Goal: Task Accomplishment & Management: Manage account settings

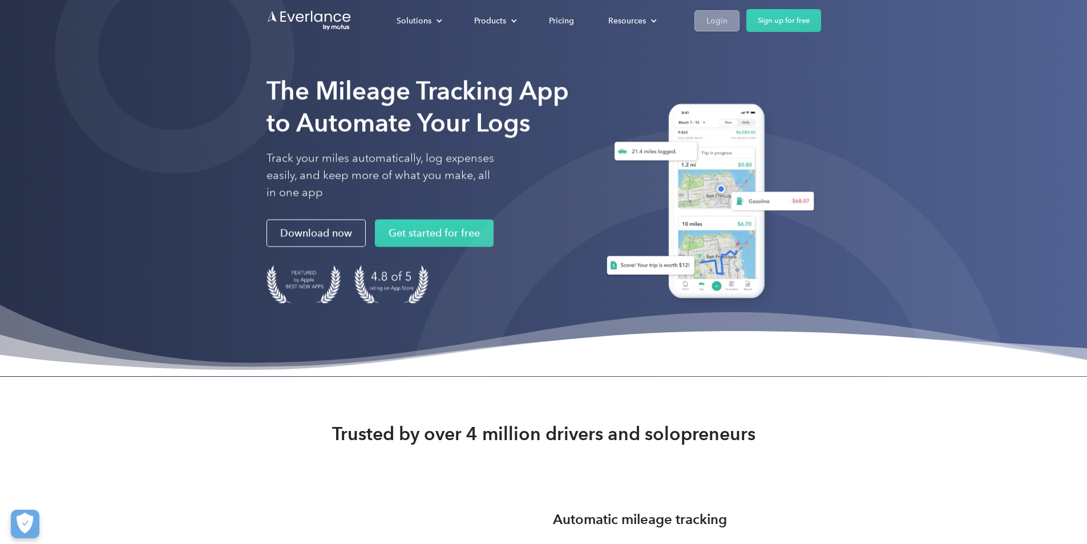
click at [728, 18] on div "Login" at bounding box center [717, 21] width 21 height 14
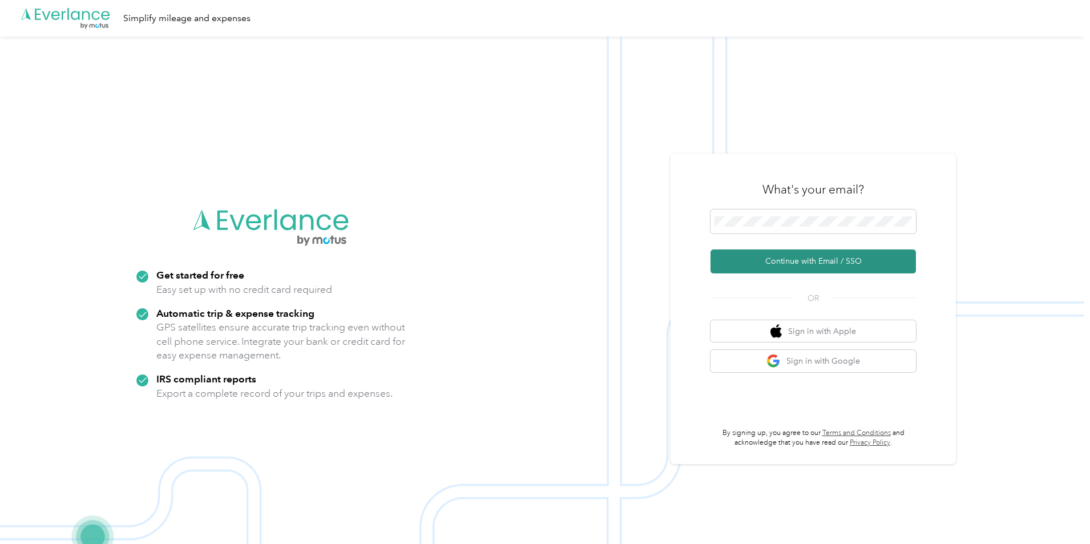
click at [785, 265] on button "Continue with Email / SSO" at bounding box center [814, 261] width 206 height 24
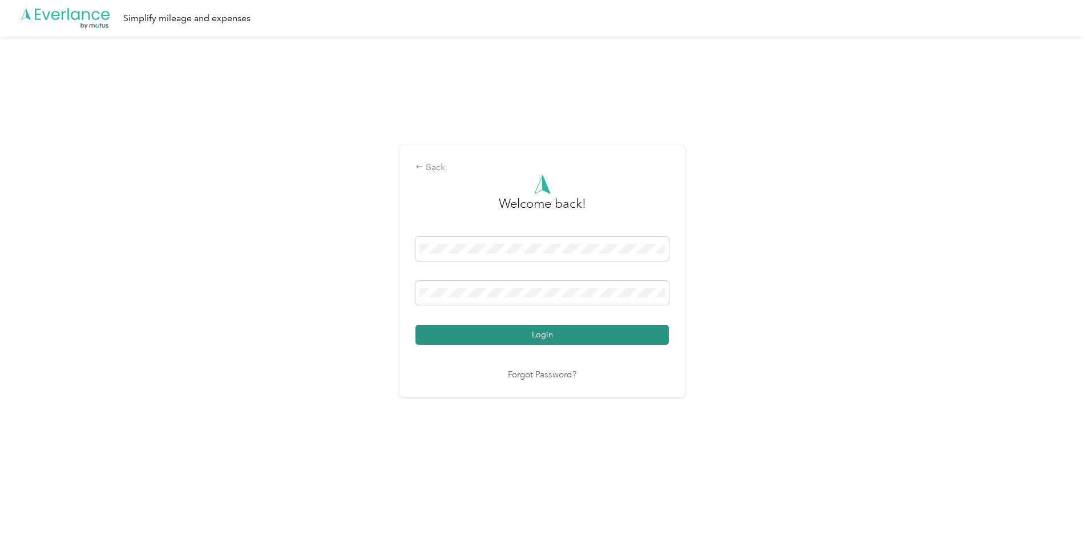
click at [504, 337] on button "Login" at bounding box center [542, 335] width 253 height 20
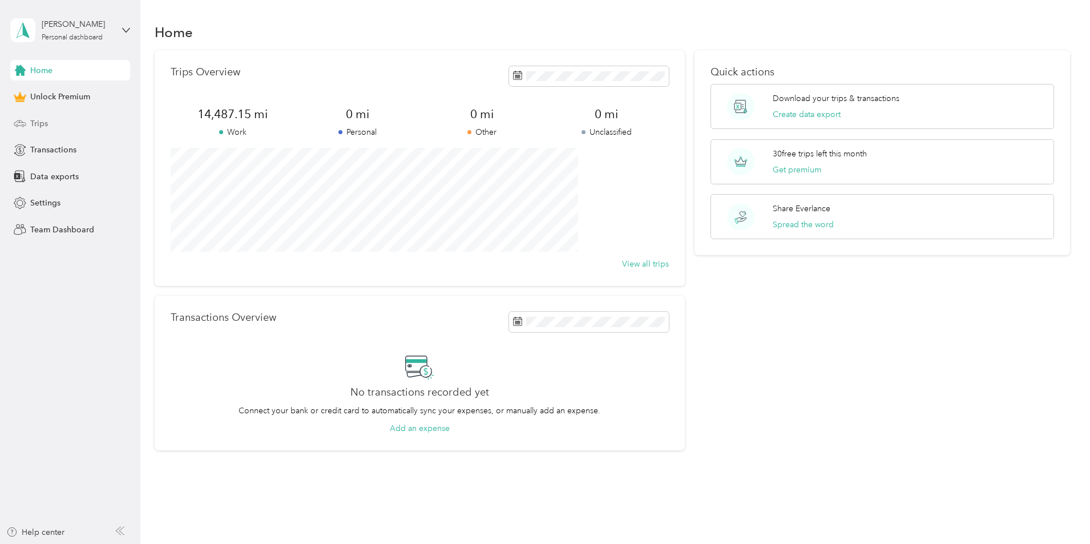
click at [80, 126] on div "Trips" at bounding box center [70, 123] width 120 height 21
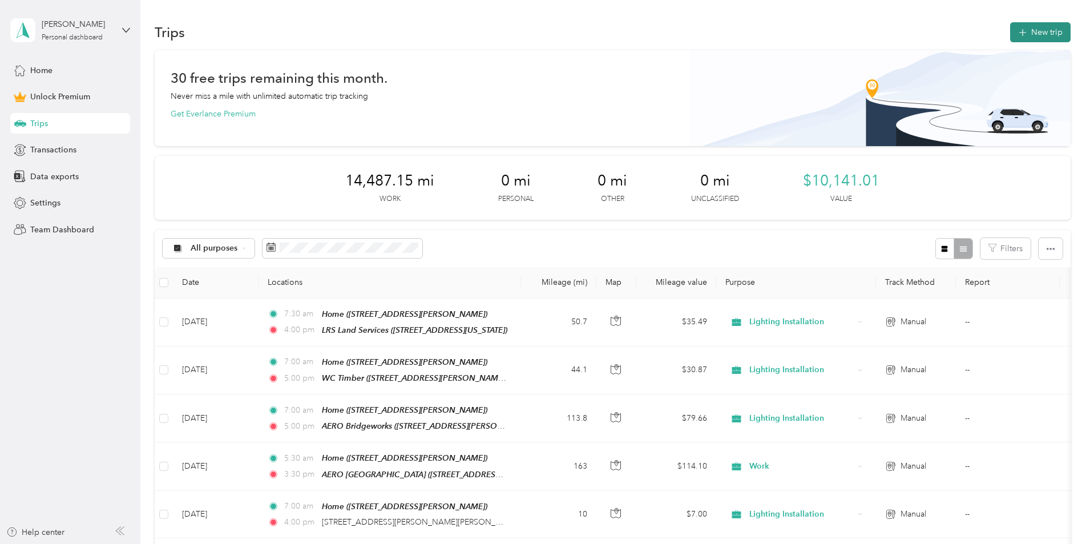
click at [1016, 31] on icon "button" at bounding box center [1022, 32] width 13 height 13
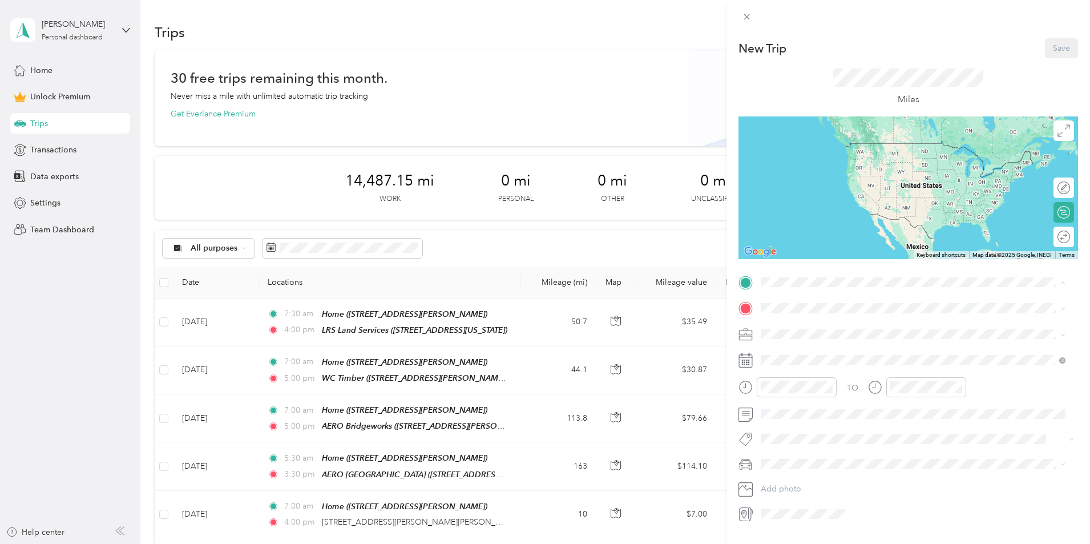
click at [815, 410] on span "[STREET_ADDRESS]" at bounding box center [819, 413] width 72 height 10
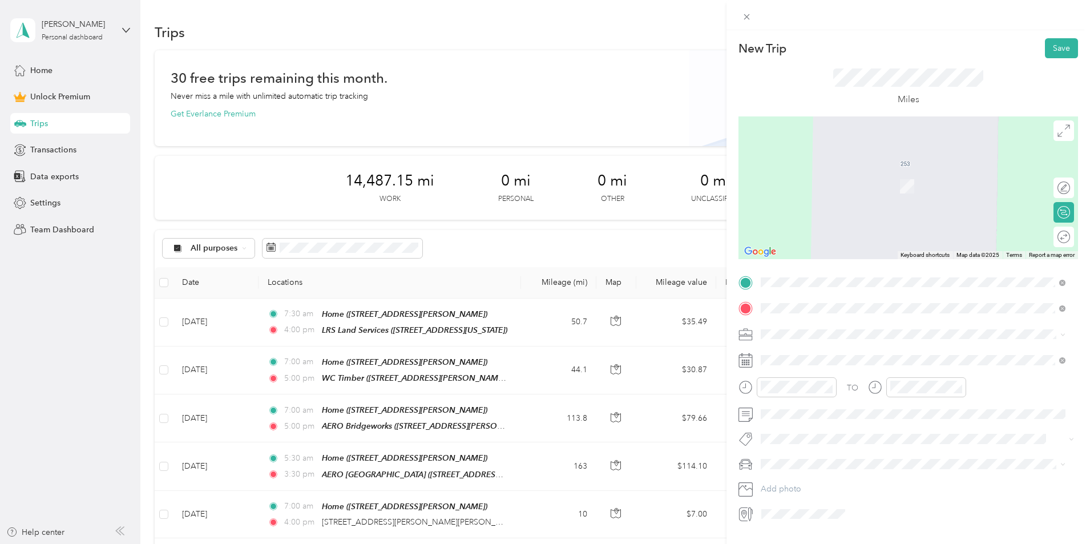
click at [803, 340] on li "[STREET_ADDRESS][US_STATE]" at bounding box center [913, 350] width 313 height 23
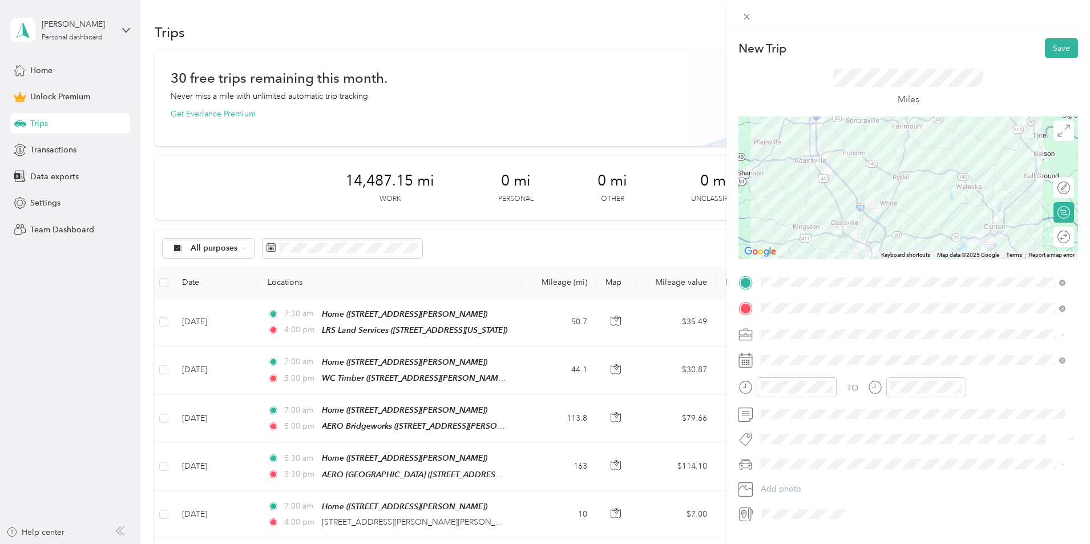
click at [915, 171] on div at bounding box center [909, 187] width 340 height 143
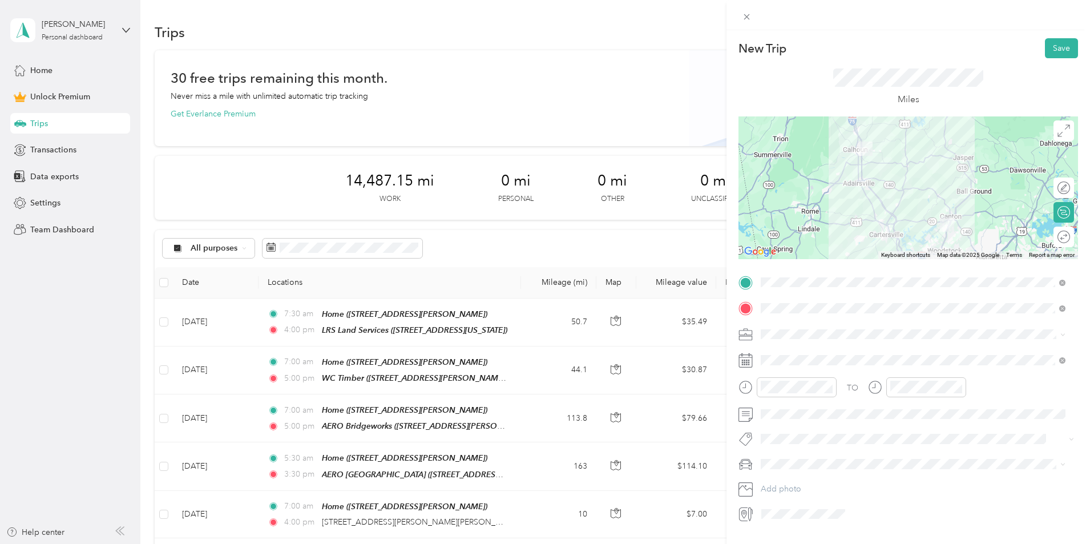
click at [869, 194] on div at bounding box center [909, 187] width 340 height 143
click at [799, 394] on span "Lighting Installation" at bounding box center [799, 394] width 69 height 10
click at [773, 276] on div "07" at bounding box center [772, 283] width 27 height 16
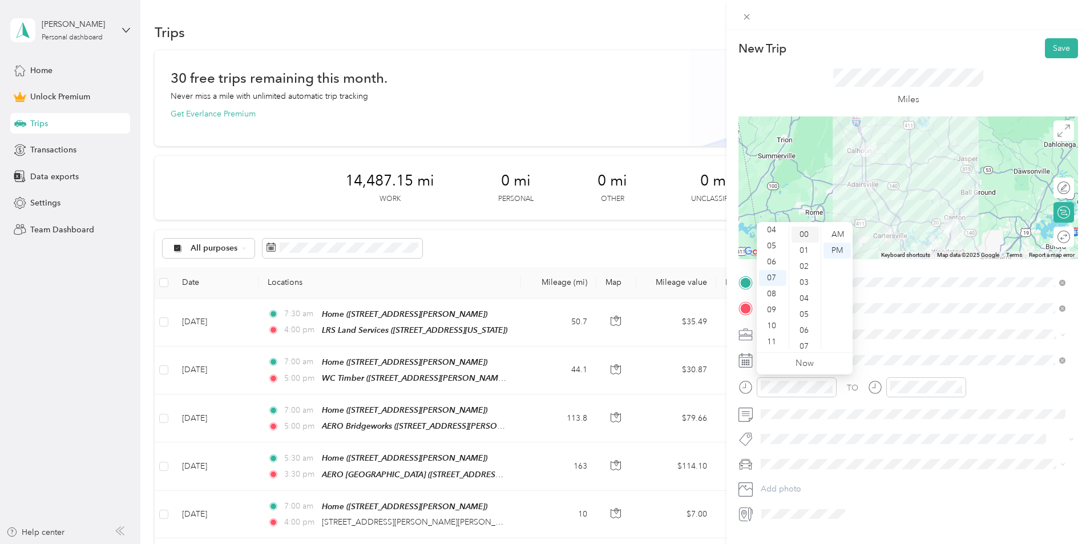
click at [807, 232] on div "00" at bounding box center [805, 235] width 27 height 16
click at [841, 233] on div "AM" at bounding box center [837, 235] width 27 height 16
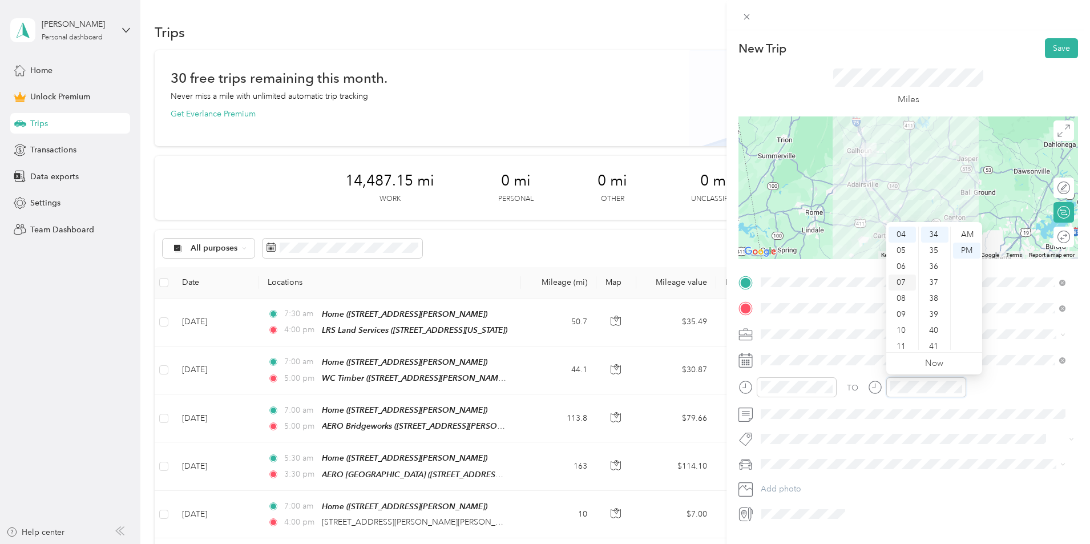
scroll to position [7, 0]
click at [900, 271] on div "03" at bounding box center [902, 276] width 27 height 16
click at [934, 234] on div "00" at bounding box center [934, 235] width 27 height 16
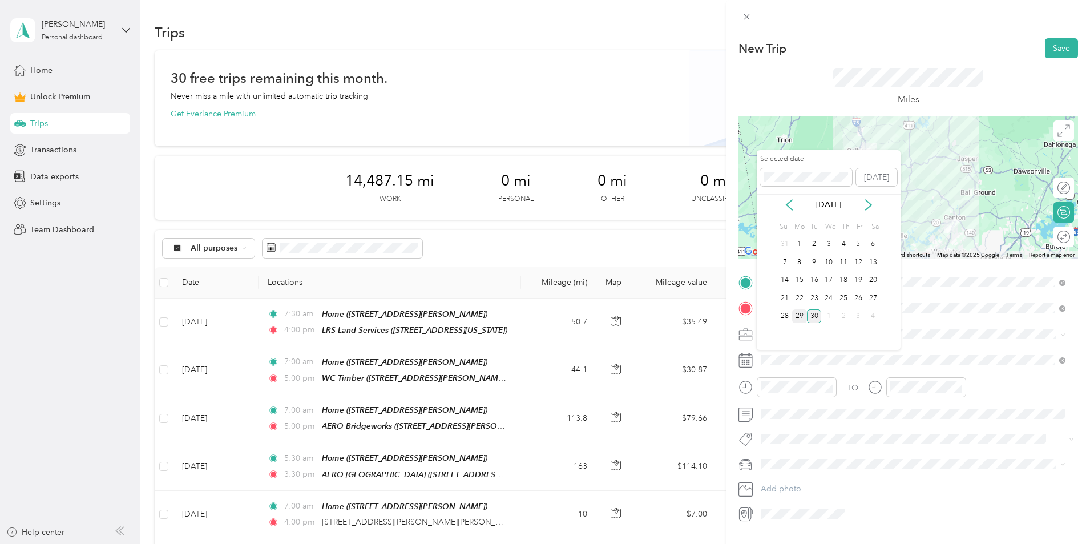
click at [804, 319] on div "29" at bounding box center [799, 316] width 15 height 14
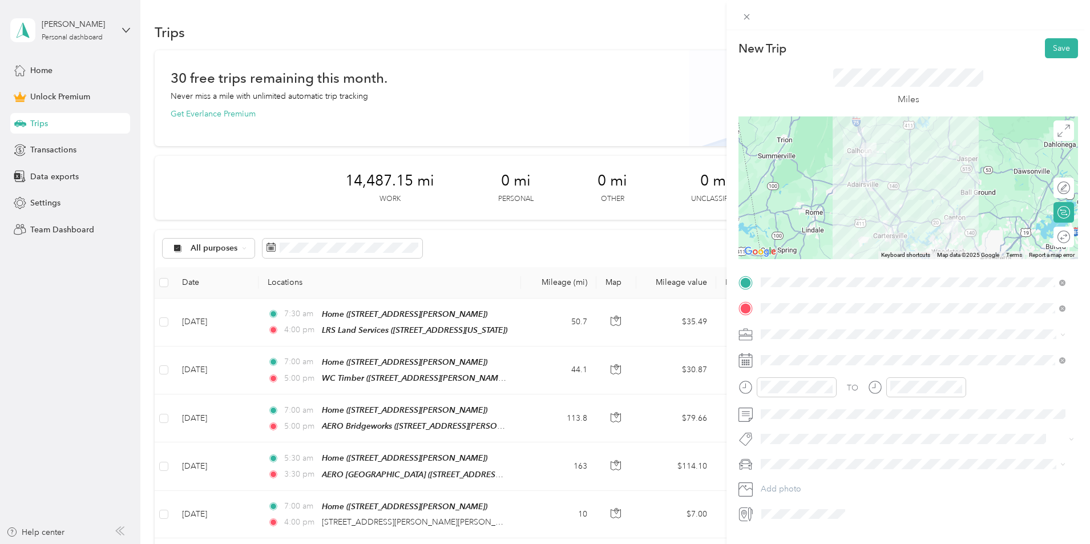
click at [798, 476] on li "Tremor" at bounding box center [913, 483] width 313 height 20
click at [1049, 46] on button "Save" at bounding box center [1061, 48] width 33 height 20
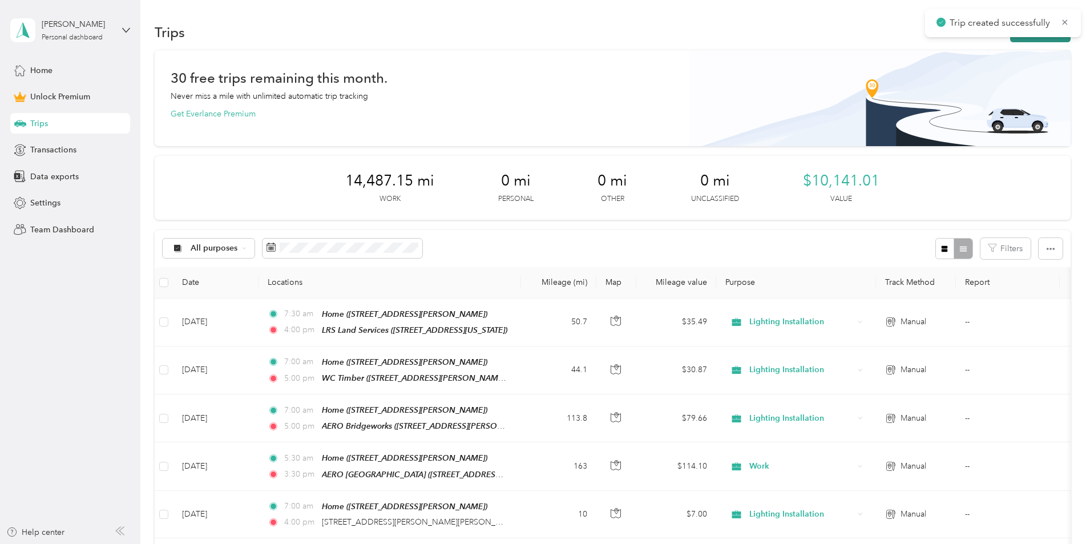
click at [1010, 42] on button "New trip" at bounding box center [1040, 32] width 61 height 20
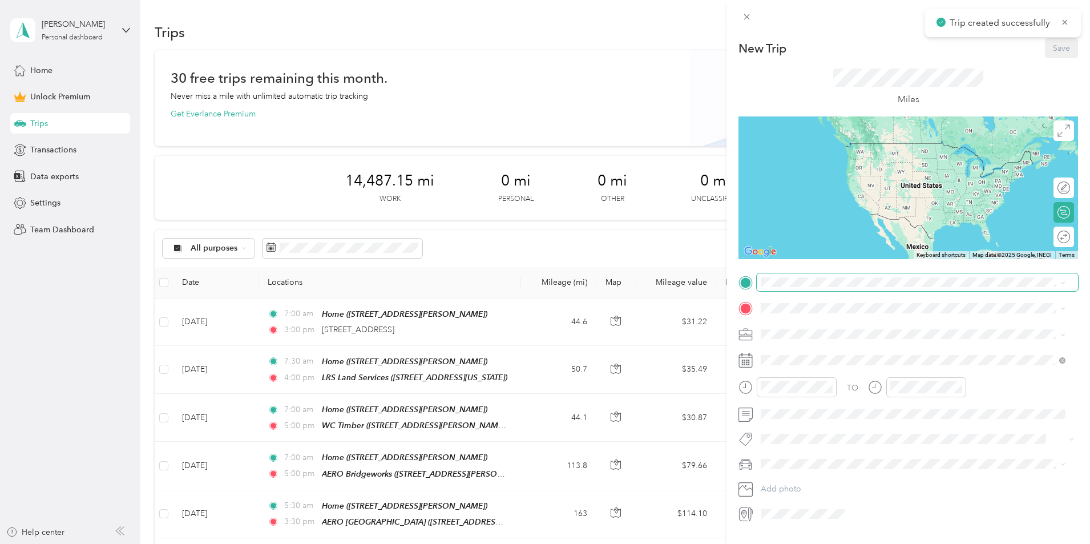
click at [778, 288] on span at bounding box center [917, 282] width 321 height 18
click at [799, 404] on div "Home [STREET_ADDRESS]" at bounding box center [819, 406] width 72 height 24
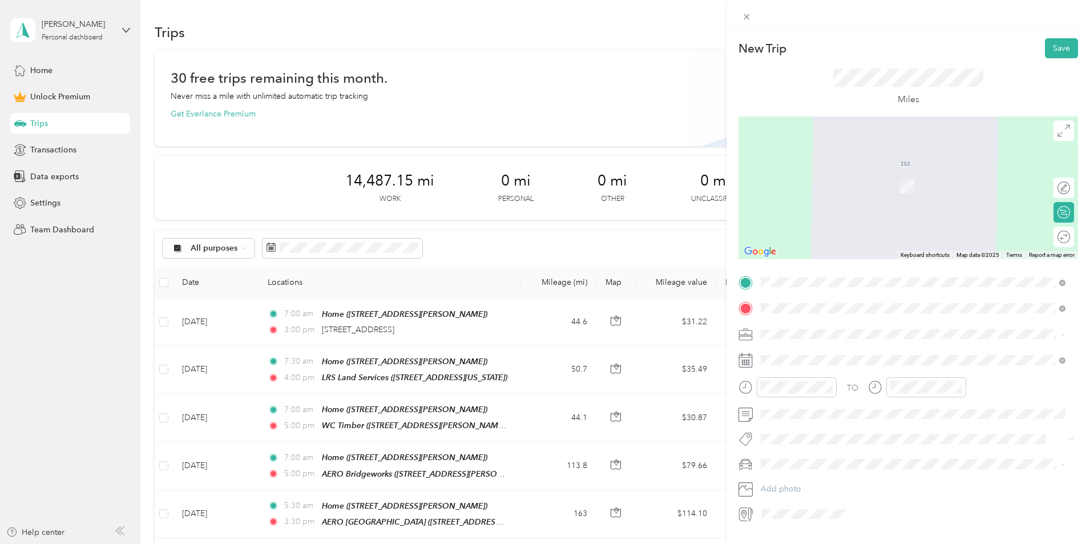
click at [836, 350] on strong "[PERSON_NAME] Contractors" at bounding box center [840, 353] width 114 height 10
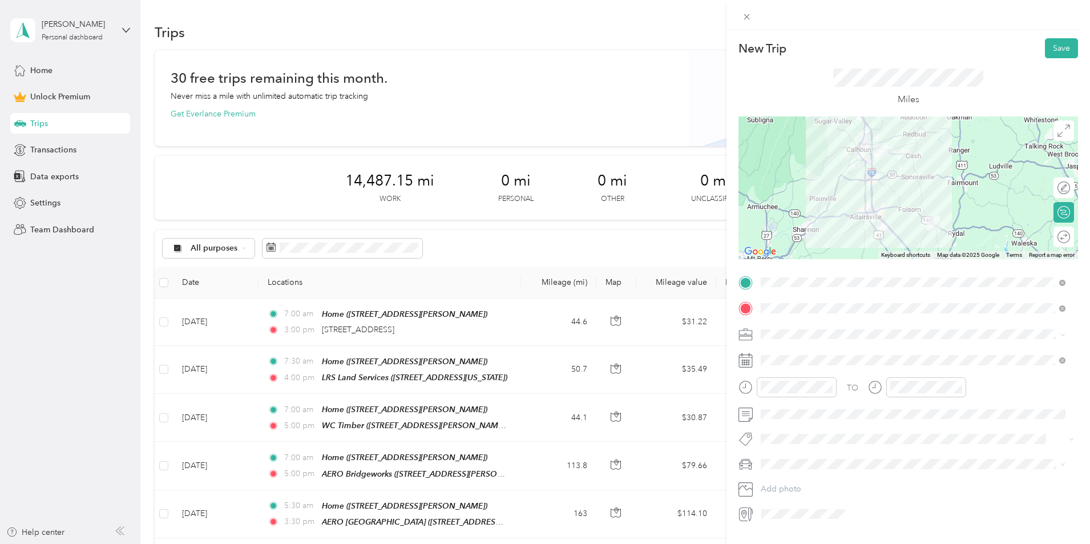
click at [867, 202] on div at bounding box center [909, 187] width 340 height 143
click at [1090, 237] on div at bounding box center [1091, 237] width 0 height 12
click at [881, 204] on div at bounding box center [909, 187] width 340 height 143
click at [885, 198] on div at bounding box center [909, 187] width 340 height 143
click at [891, 196] on div at bounding box center [909, 187] width 340 height 143
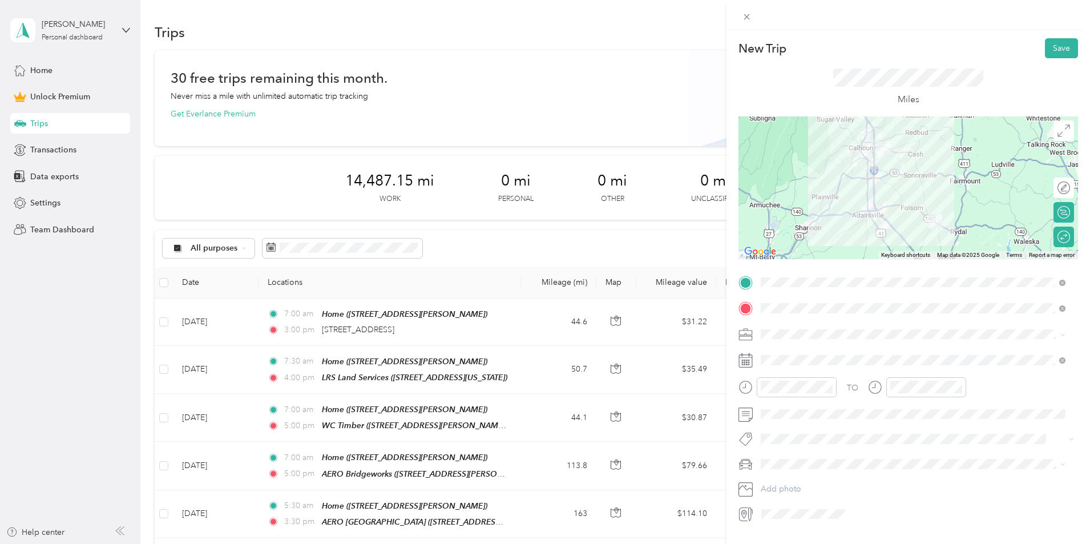
click at [889, 192] on div at bounding box center [909, 187] width 340 height 143
click at [1054, 235] on div "Round trip" at bounding box center [1048, 237] width 54 height 21
click at [1046, 237] on div at bounding box center [1058, 237] width 24 height 12
click at [873, 204] on div at bounding box center [909, 187] width 340 height 143
click at [890, 201] on div at bounding box center [909, 187] width 340 height 143
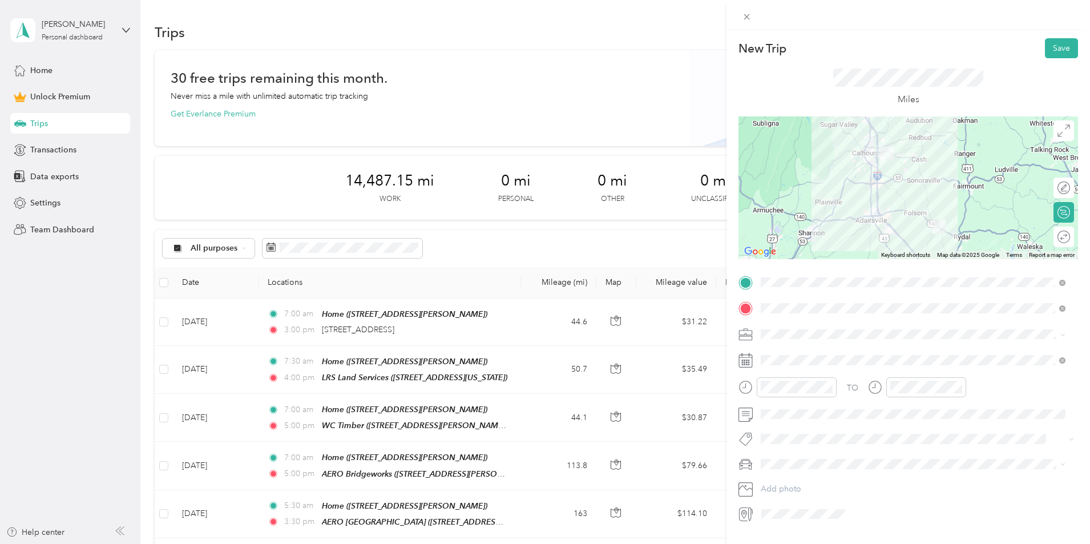
click at [802, 328] on span at bounding box center [917, 334] width 321 height 18
click at [806, 396] on span "Lighting Installation" at bounding box center [799, 394] width 69 height 10
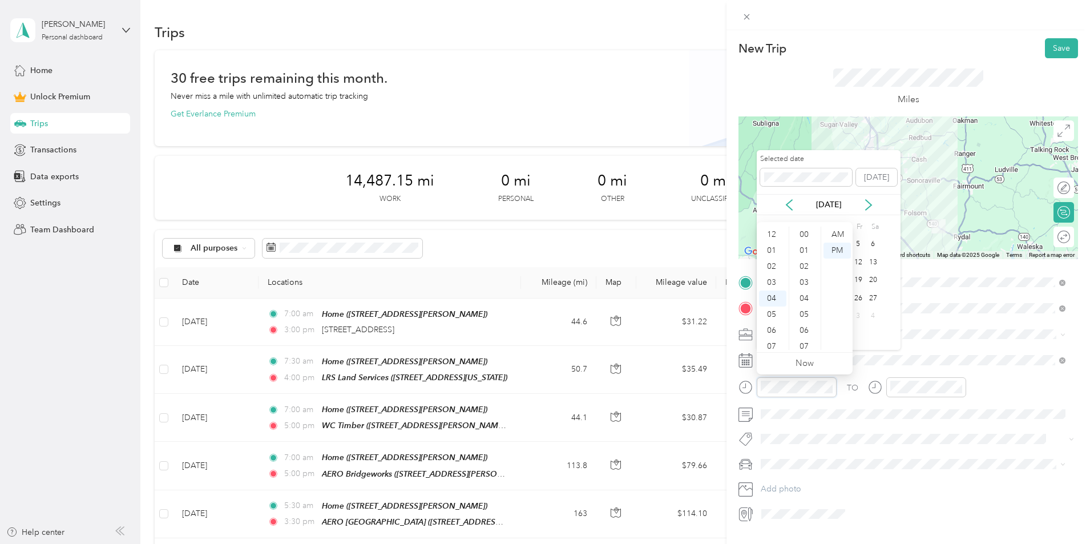
scroll to position [575, 0]
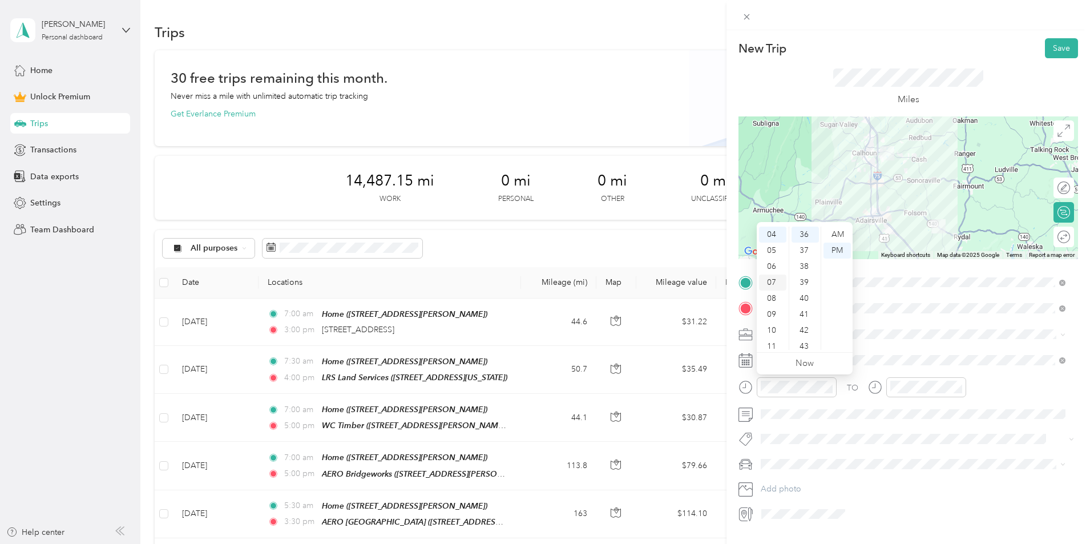
click at [775, 285] on div "07" at bounding box center [772, 283] width 27 height 16
click at [805, 256] on div "30" at bounding box center [805, 253] width 27 height 16
click at [833, 235] on div "AM" at bounding box center [837, 235] width 27 height 16
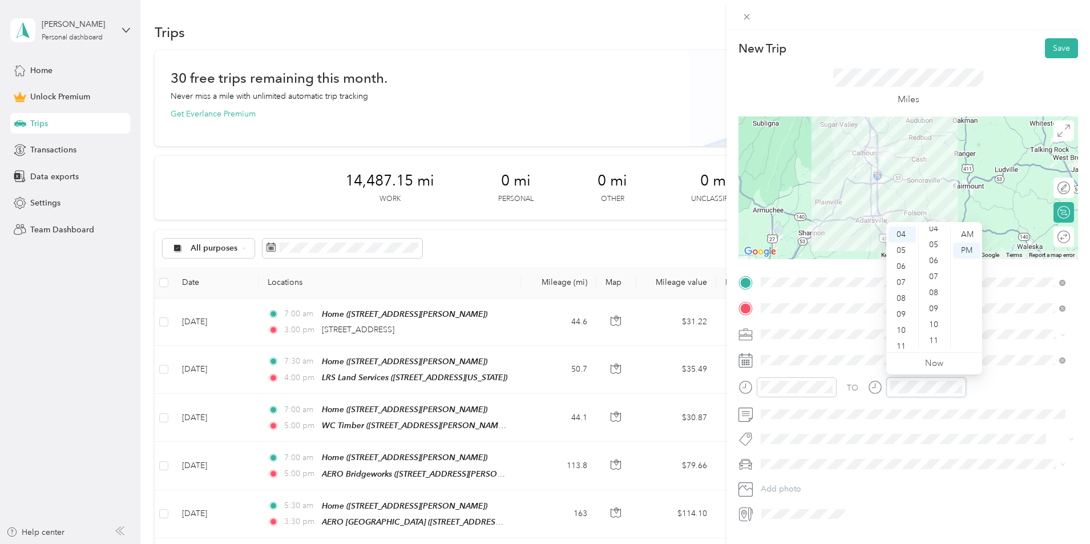
scroll to position [0, 0]
click at [938, 231] on div "00" at bounding box center [934, 235] width 27 height 16
click at [794, 480] on div "Tremor" at bounding box center [913, 484] width 297 height 12
click at [1055, 46] on button "Save" at bounding box center [1061, 48] width 33 height 20
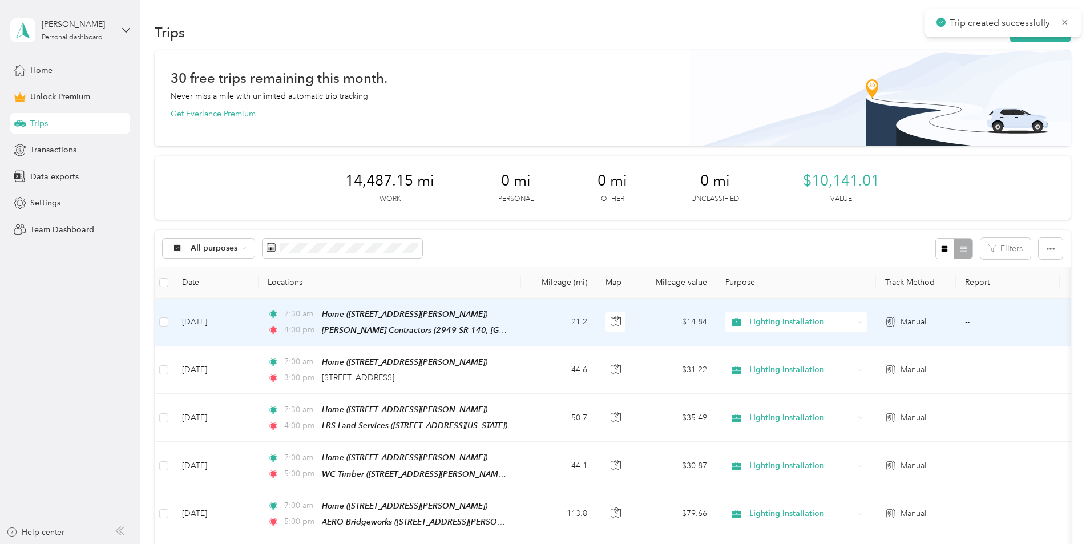
click at [507, 320] on div "7:30 am Home ([STREET_ADDRESS][PERSON_NAME])" at bounding box center [388, 314] width 240 height 13
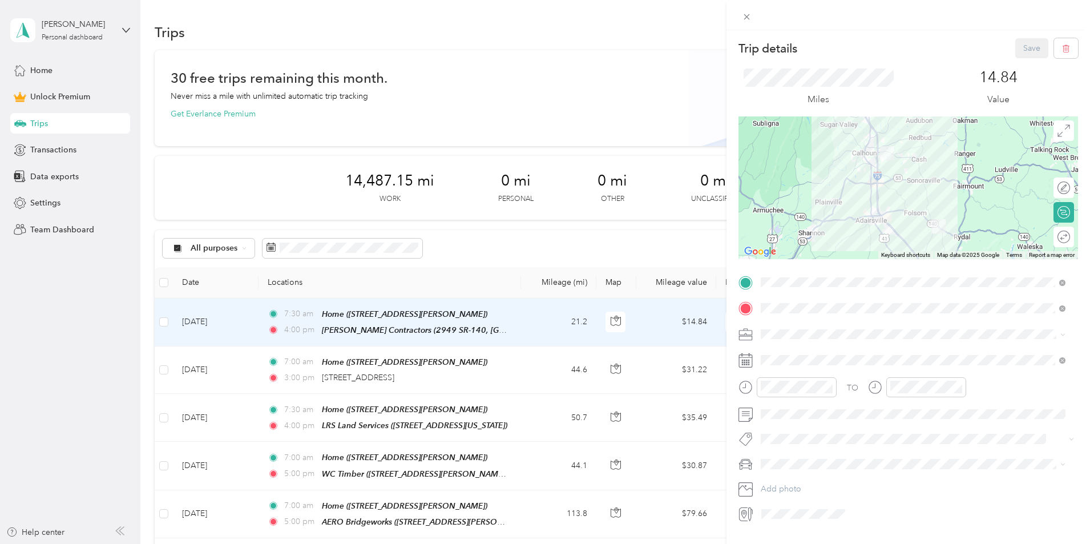
click at [1070, 235] on div "Round trip" at bounding box center [1070, 237] width 0 height 12
click at [1049, 235] on div at bounding box center [1058, 237] width 24 height 12
click at [1018, 49] on button "Save" at bounding box center [1032, 48] width 33 height 20
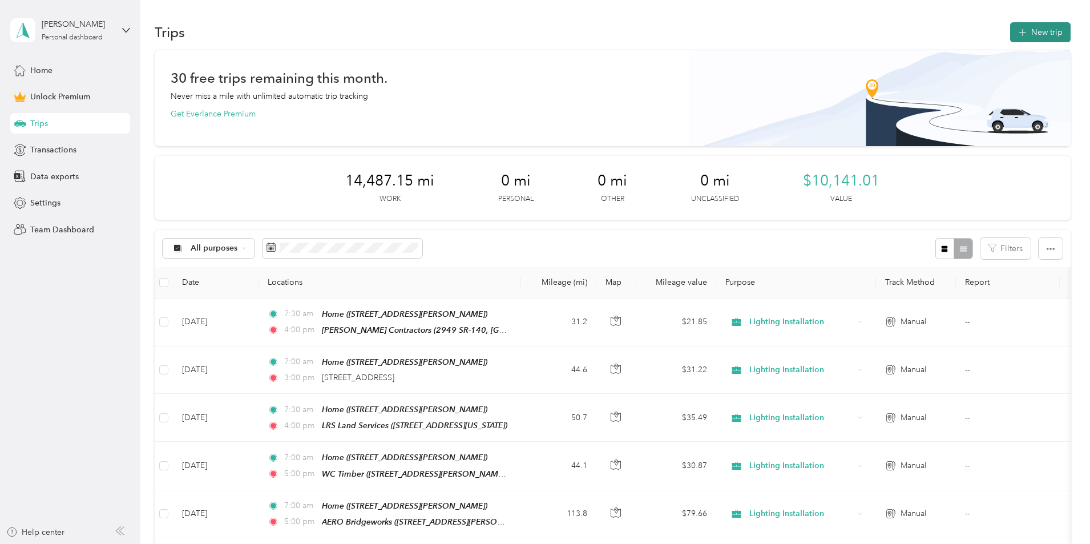
click at [1010, 32] on button "New trip" at bounding box center [1040, 32] width 61 height 20
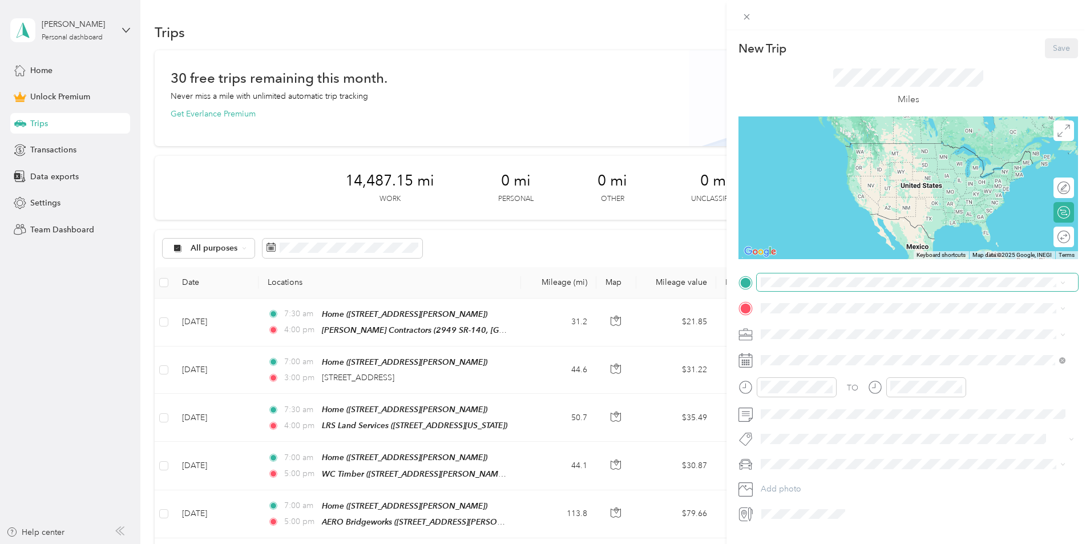
click at [808, 289] on span at bounding box center [917, 282] width 321 height 18
click at [790, 402] on strong "Home" at bounding box center [794, 398] width 22 height 10
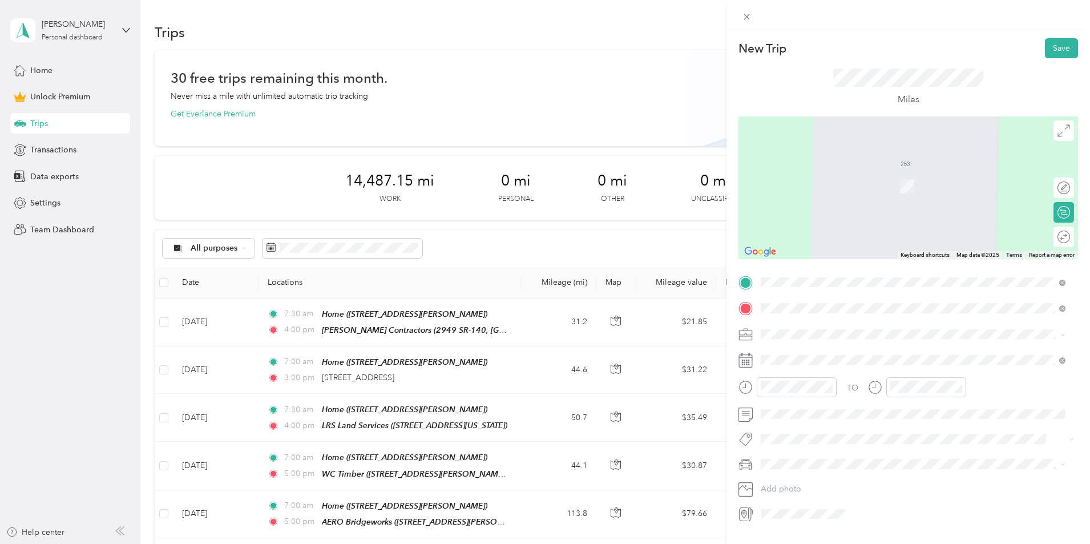
click at [824, 354] on strong "[PERSON_NAME] Contractors" at bounding box center [840, 353] width 114 height 10
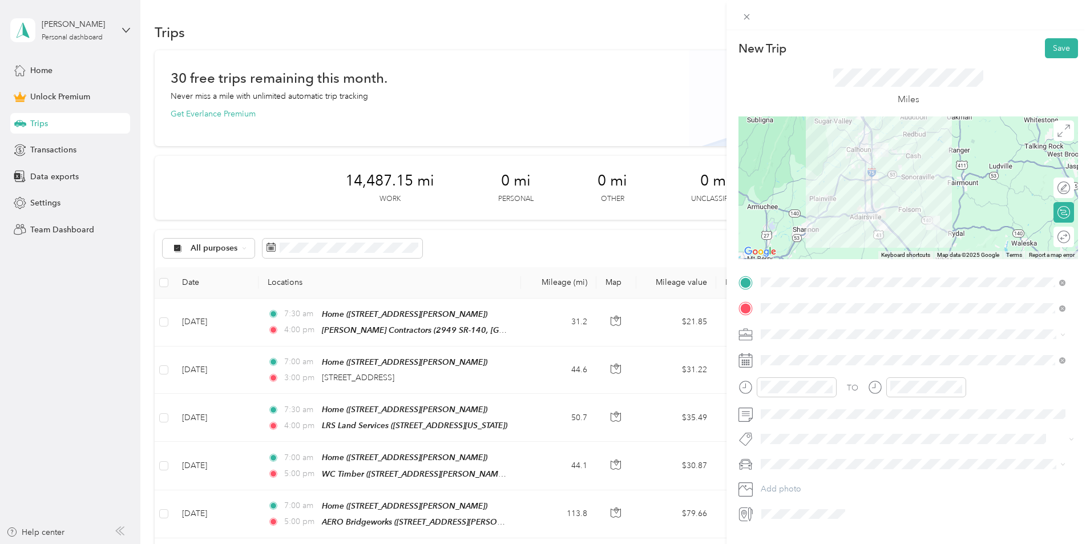
click at [1055, 232] on div "Round trip" at bounding box center [1064, 237] width 21 height 21
click at [1047, 237] on div at bounding box center [1052, 237] width 10 height 10
click at [687, 249] on div "New Trip Save This trip cannot be edited because it is either under review, app…" at bounding box center [545, 272] width 1090 height 544
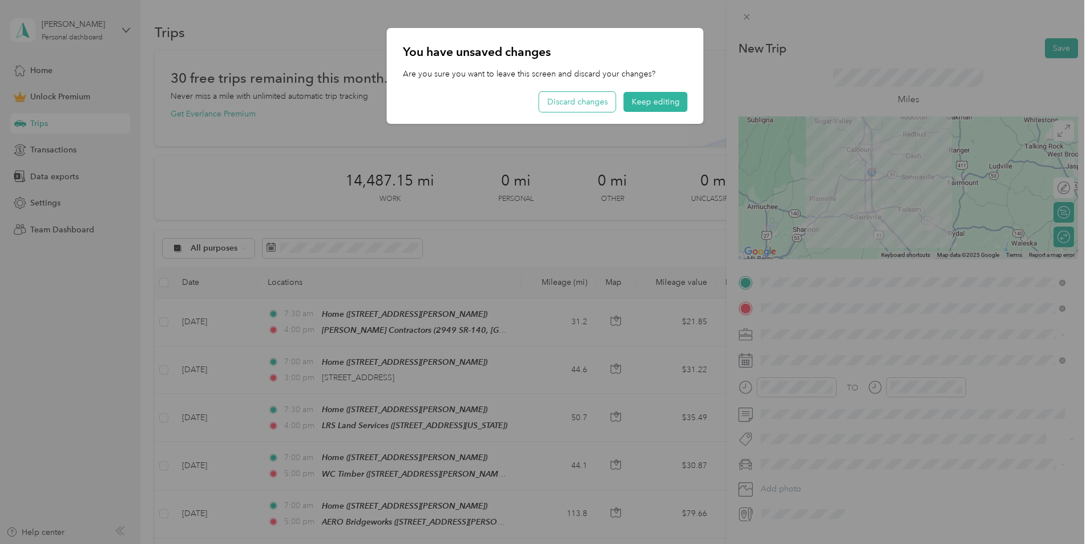
click at [591, 104] on button "Discard changes" at bounding box center [577, 102] width 76 height 20
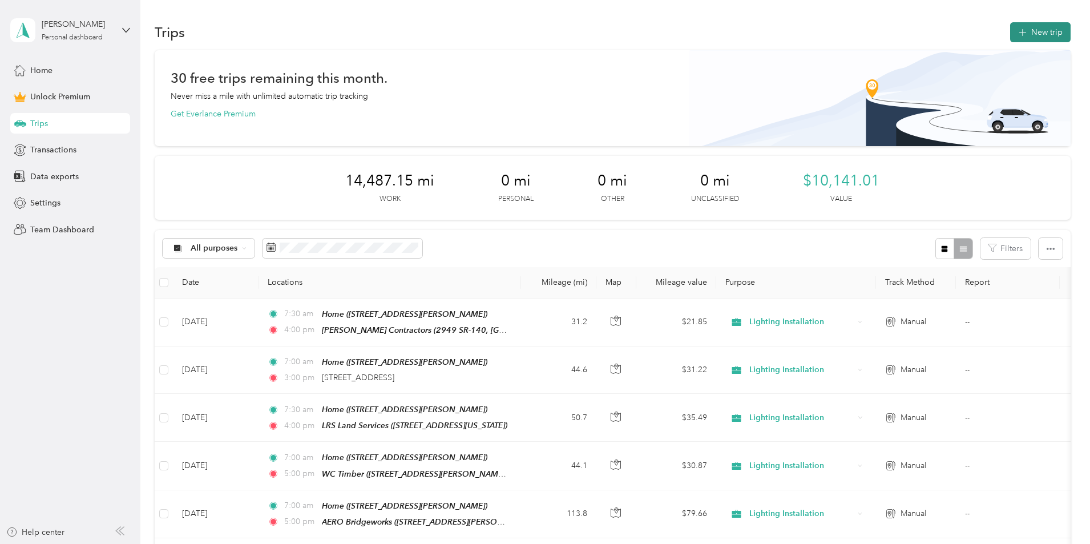
click at [1010, 24] on button "New trip" at bounding box center [1040, 32] width 61 height 20
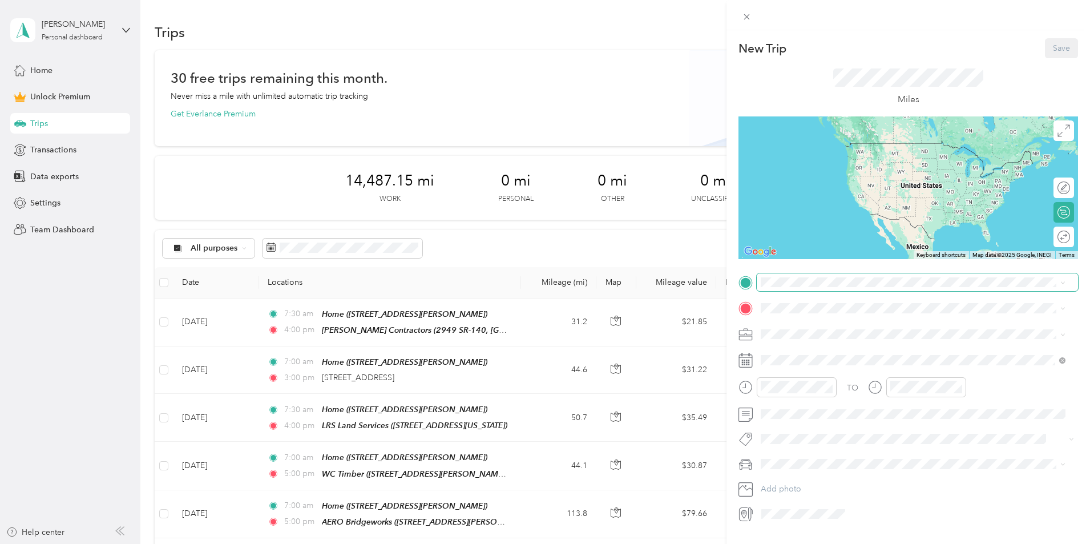
click at [781, 288] on span at bounding box center [917, 282] width 321 height 18
drag, startPoint x: 791, startPoint y: 404, endPoint x: 796, endPoint y: 389, distance: 15.4
click at [790, 404] on div "Home [STREET_ADDRESS]" at bounding box center [819, 406] width 72 height 24
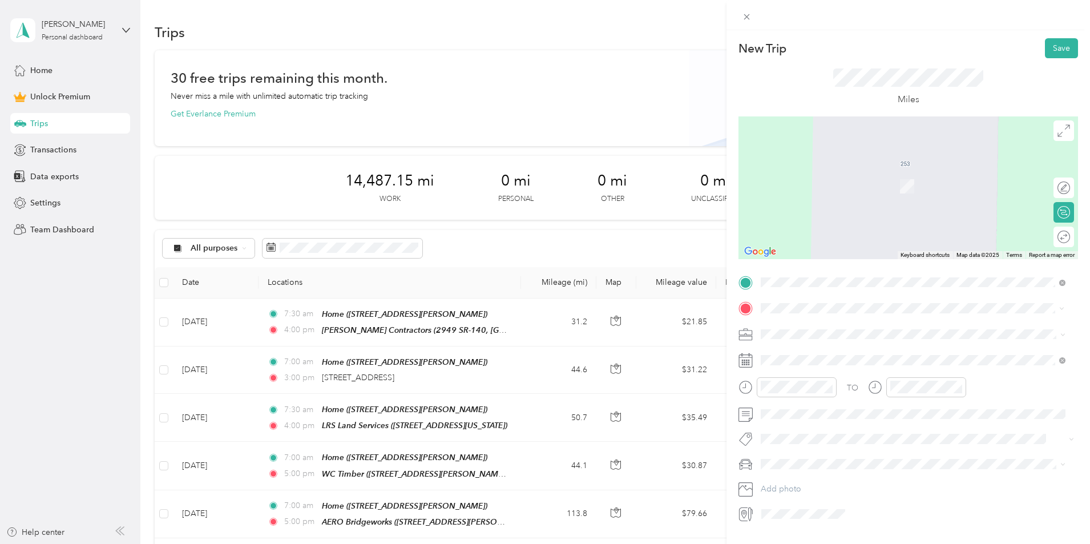
click at [797, 365] on span "2949 SR-140, 30171, [GEOGRAPHIC_DATA], [GEOGRAPHIC_DATA], [GEOGRAPHIC_DATA]" at bounding box center [907, 372] width 249 height 22
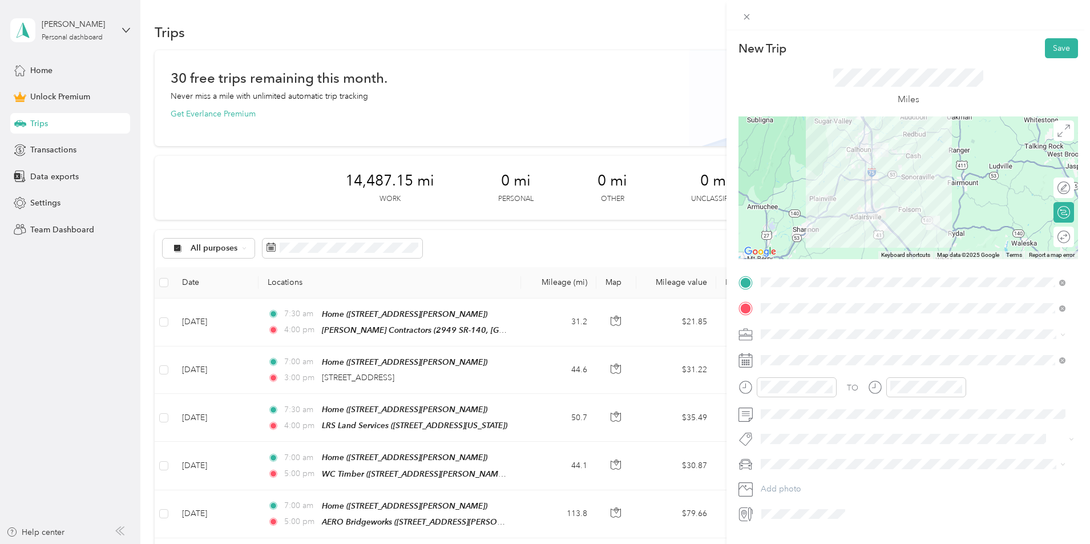
click at [801, 396] on span "Lighting Installation" at bounding box center [799, 392] width 69 height 10
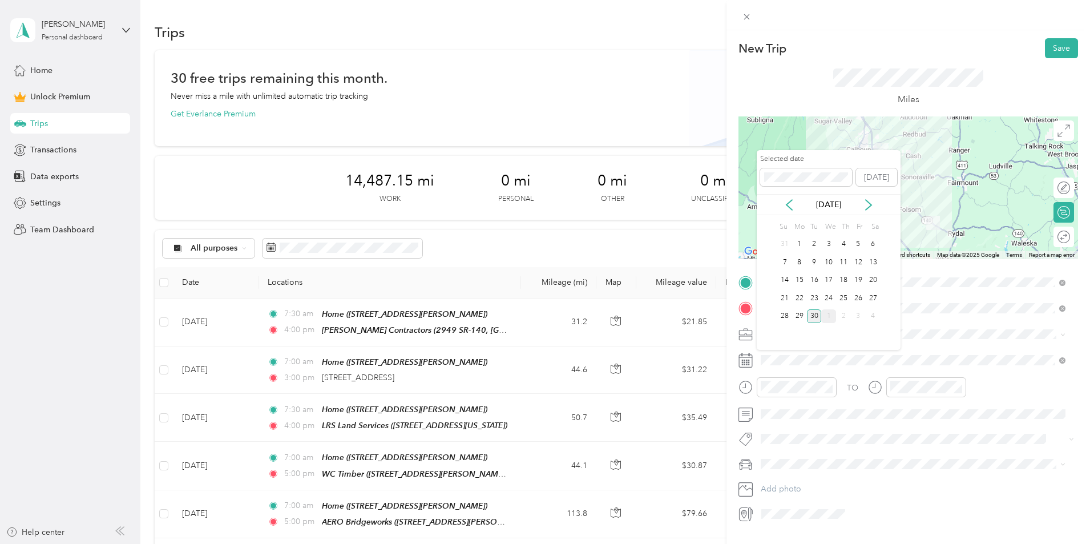
click at [830, 315] on div "1" at bounding box center [828, 316] width 15 height 14
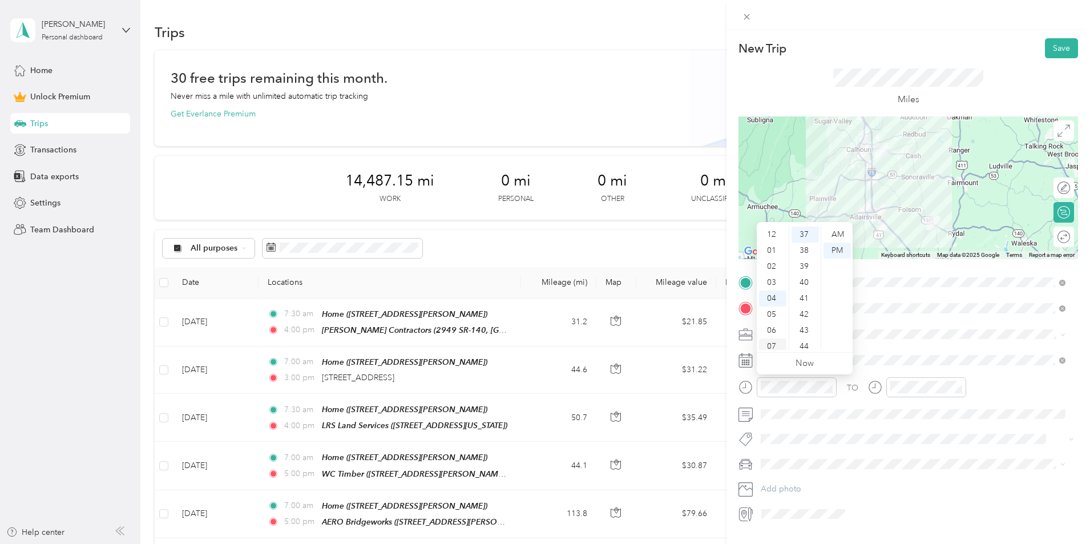
click at [777, 347] on div "07" at bounding box center [772, 347] width 27 height 16
click at [807, 231] on div "00" at bounding box center [805, 235] width 27 height 16
click at [838, 228] on div "AM" at bounding box center [837, 235] width 27 height 16
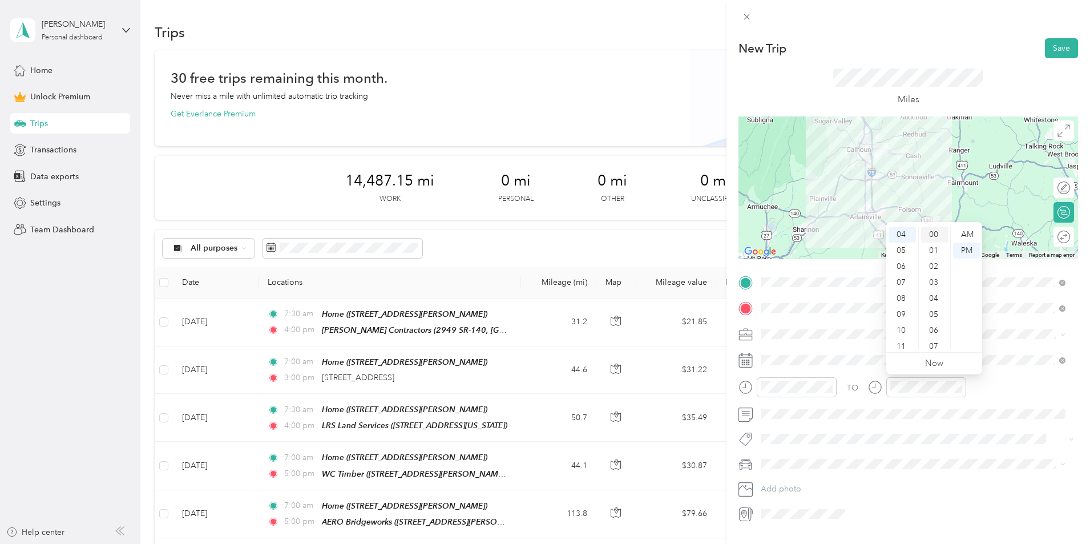
click at [932, 229] on div "00" at bounding box center [934, 235] width 27 height 16
click at [787, 480] on span "Tremor" at bounding box center [778, 485] width 26 height 10
click at [1070, 238] on div "Round trip" at bounding box center [1070, 237] width 0 height 12
click at [1053, 238] on div at bounding box center [1058, 237] width 24 height 12
click at [1053, 55] on button "Save" at bounding box center [1061, 48] width 33 height 20
